Goal: Use online tool/utility: Utilize a website feature to perform a specific function

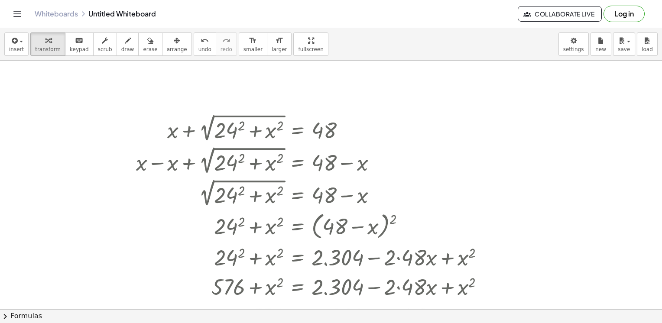
scroll to position [754, 45]
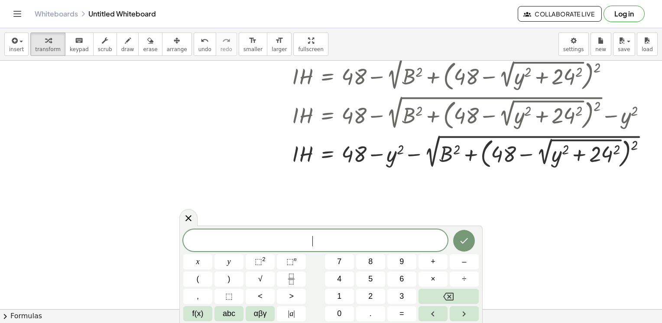
click at [400, 284] on span "6" at bounding box center [402, 279] width 4 height 12
click at [342, 316] on button "0" at bounding box center [339, 313] width 29 height 15
click at [442, 268] on button "+" at bounding box center [433, 261] width 29 height 15
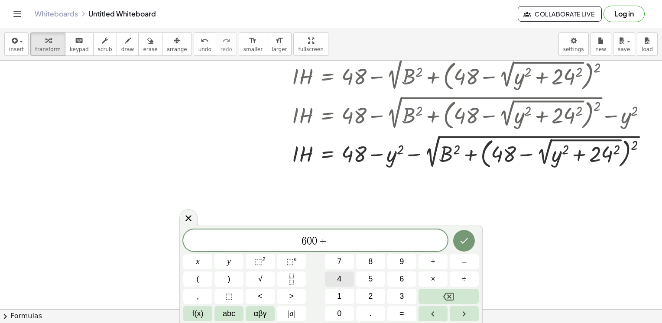
click at [350, 281] on button "4" at bounding box center [339, 279] width 29 height 15
click at [403, 280] on span "6" at bounding box center [402, 279] width 4 height 12
click at [426, 273] on button "×" at bounding box center [433, 279] width 29 height 15
click at [371, 294] on span "2" at bounding box center [370, 297] width 4 height 12
click at [343, 280] on button "4" at bounding box center [339, 279] width 29 height 15
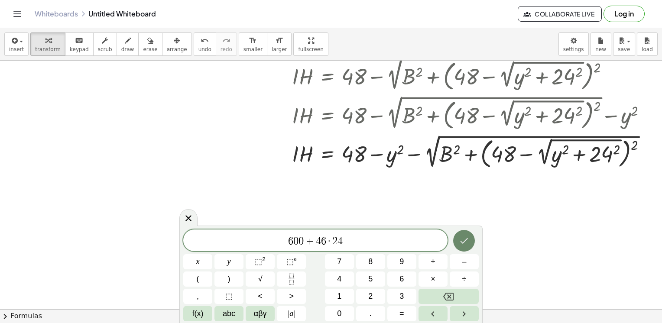
click at [460, 240] on icon "Done" at bounding box center [464, 241] width 10 height 10
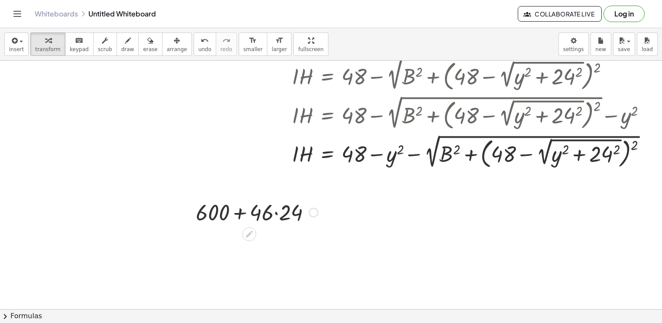
click at [260, 214] on div at bounding box center [257, 211] width 131 height 29
click at [271, 218] on div at bounding box center [257, 211] width 131 height 29
click at [272, 218] on div at bounding box center [257, 211] width 120 height 29
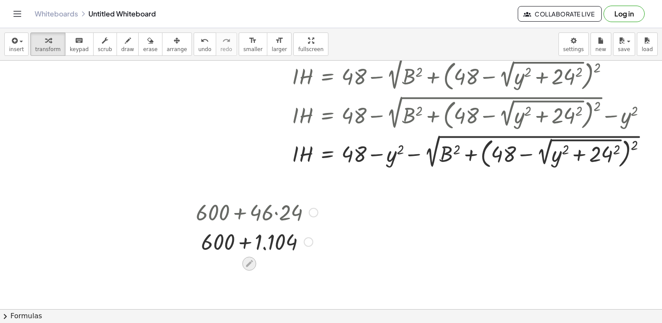
click at [242, 258] on div at bounding box center [249, 264] width 14 height 14
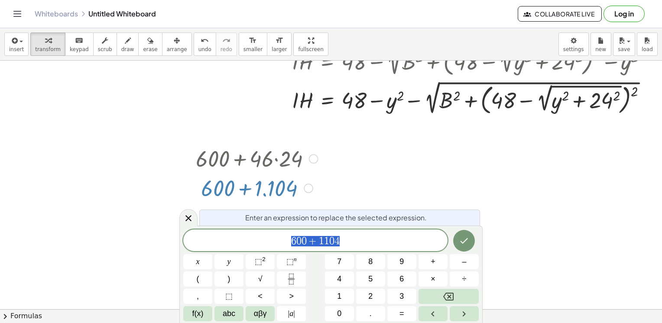
click at [192, 223] on icon at bounding box center [188, 218] width 10 height 10
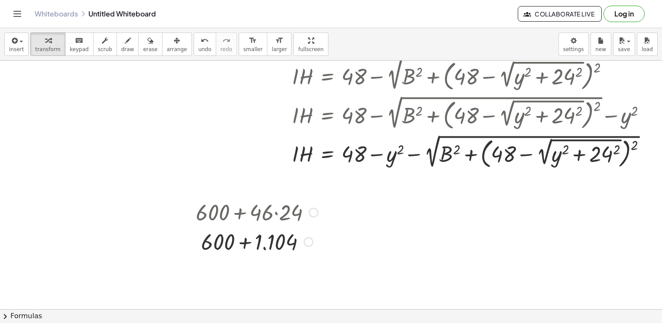
click at [238, 240] on div at bounding box center [257, 241] width 131 height 29
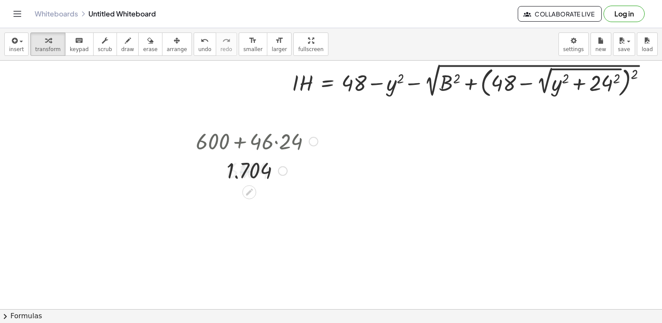
scroll to position [841, 45]
